Goal: Navigation & Orientation: Go to known website

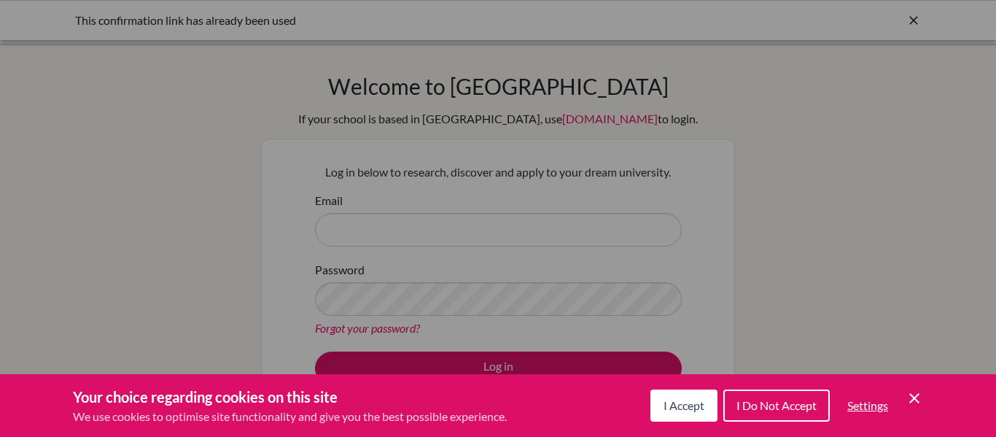
click at [671, 400] on span "I Accept" at bounding box center [683, 405] width 41 height 14
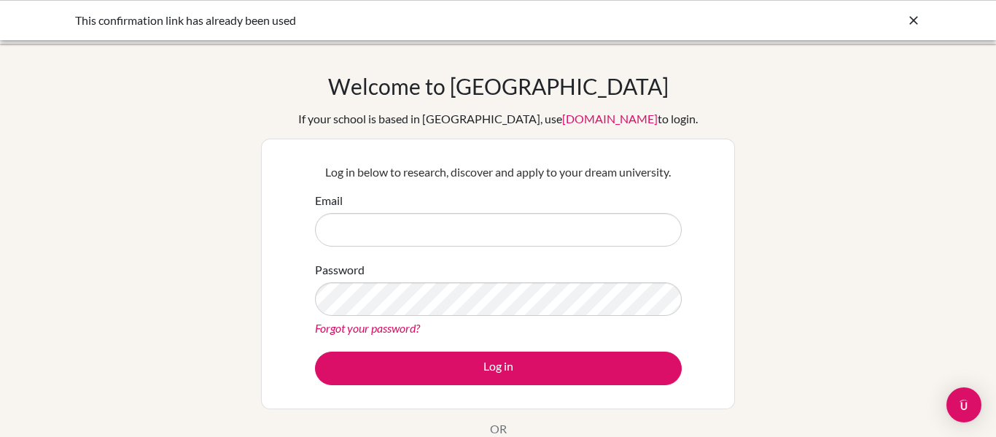
type input "lara.7314@pristineschool.com"
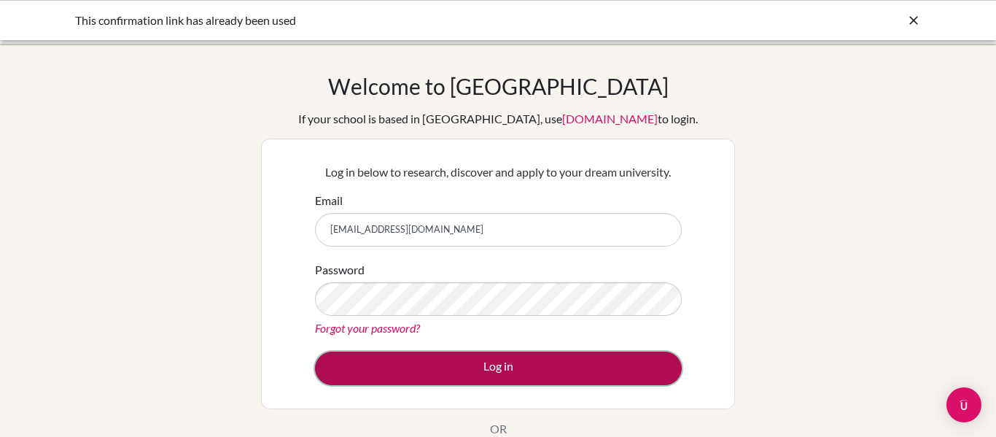
click at [510, 359] on button "Log in" at bounding box center [498, 368] width 367 height 34
